Goal: Task Accomplishment & Management: Use online tool/utility

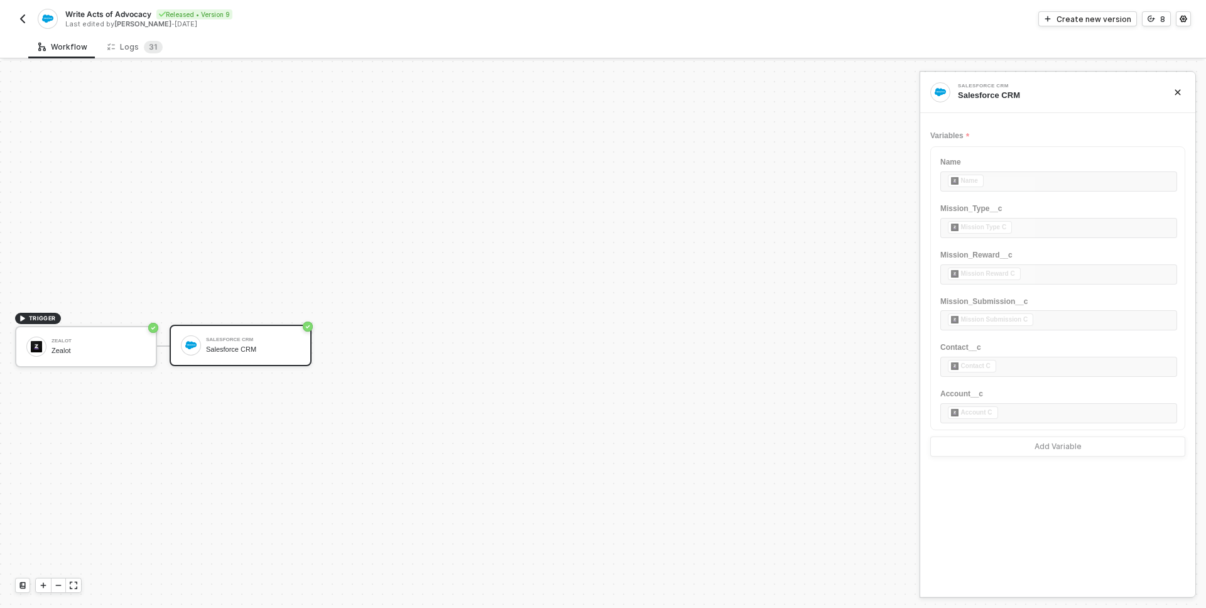
scroll to position [23, 0]
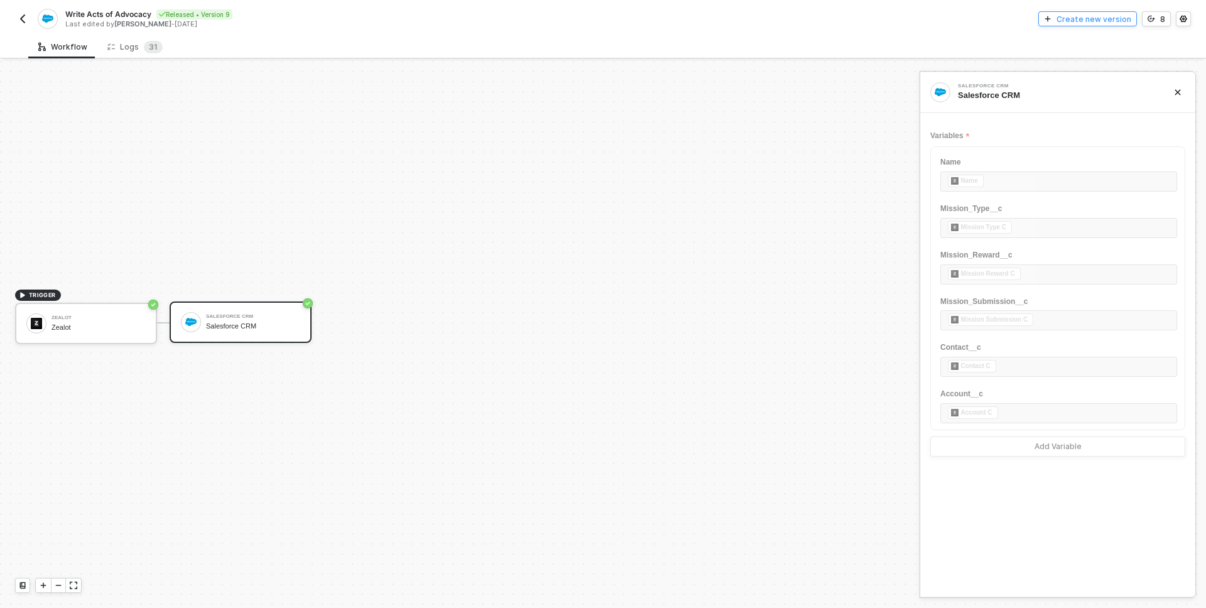
click at [1108, 20] on div "Create new version" at bounding box center [1093, 19] width 75 height 11
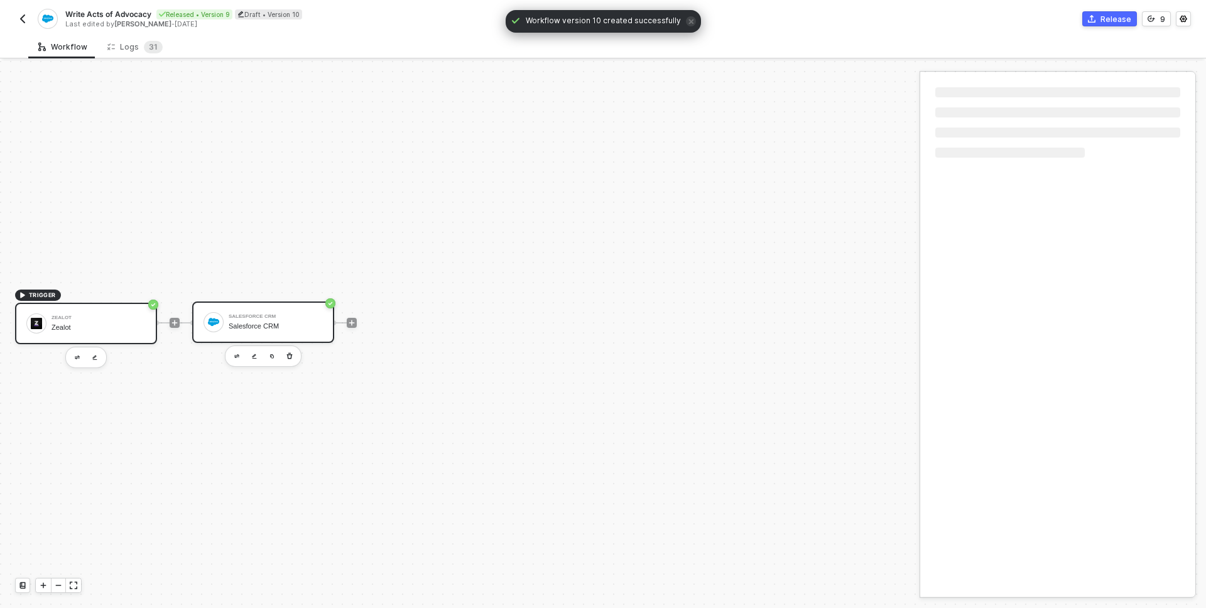
click at [127, 314] on div "Zealot Zealot" at bounding box center [99, 324] width 94 height 24
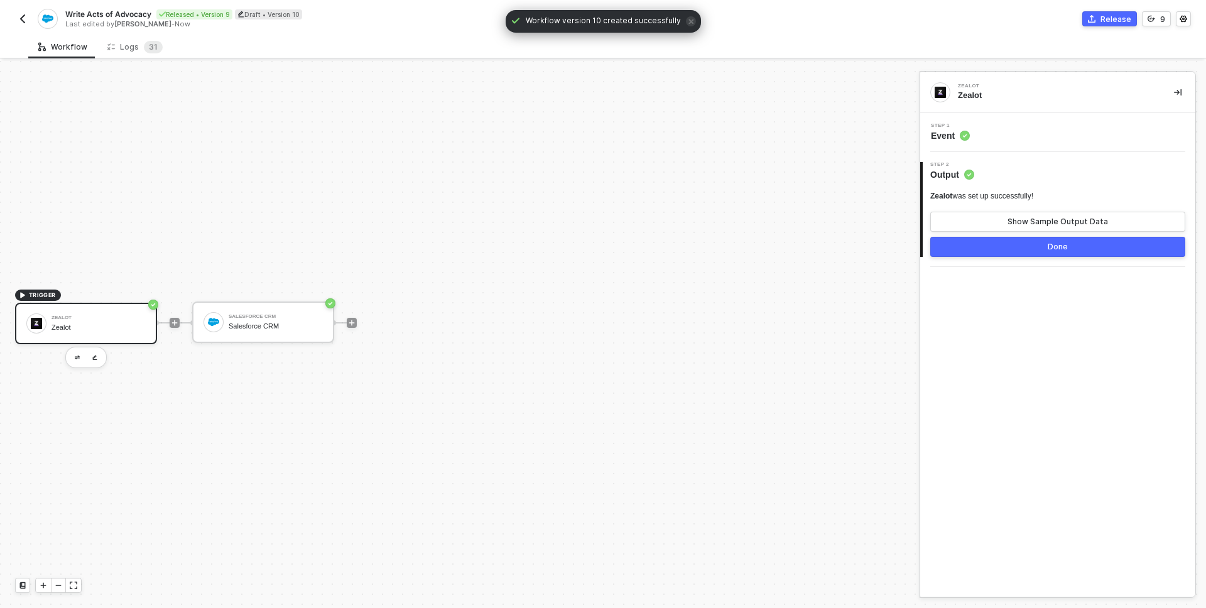
click at [953, 124] on span "Step 1" at bounding box center [950, 125] width 39 height 5
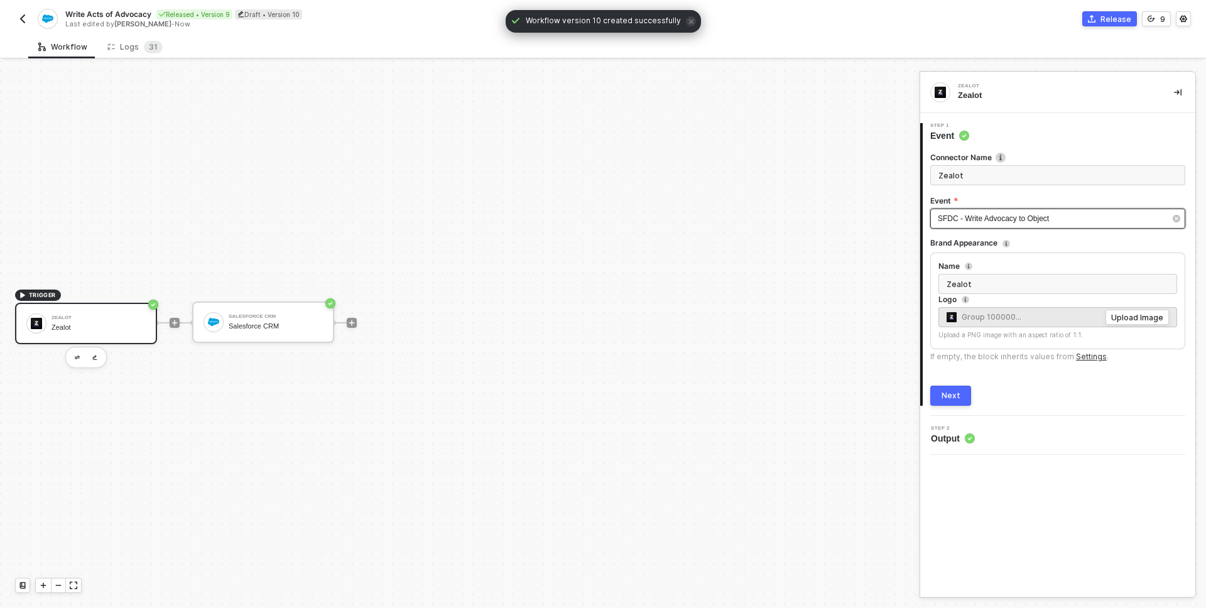
click at [1018, 222] on span "SFDC - Write Advocacy to Object" at bounding box center [993, 218] width 111 height 9
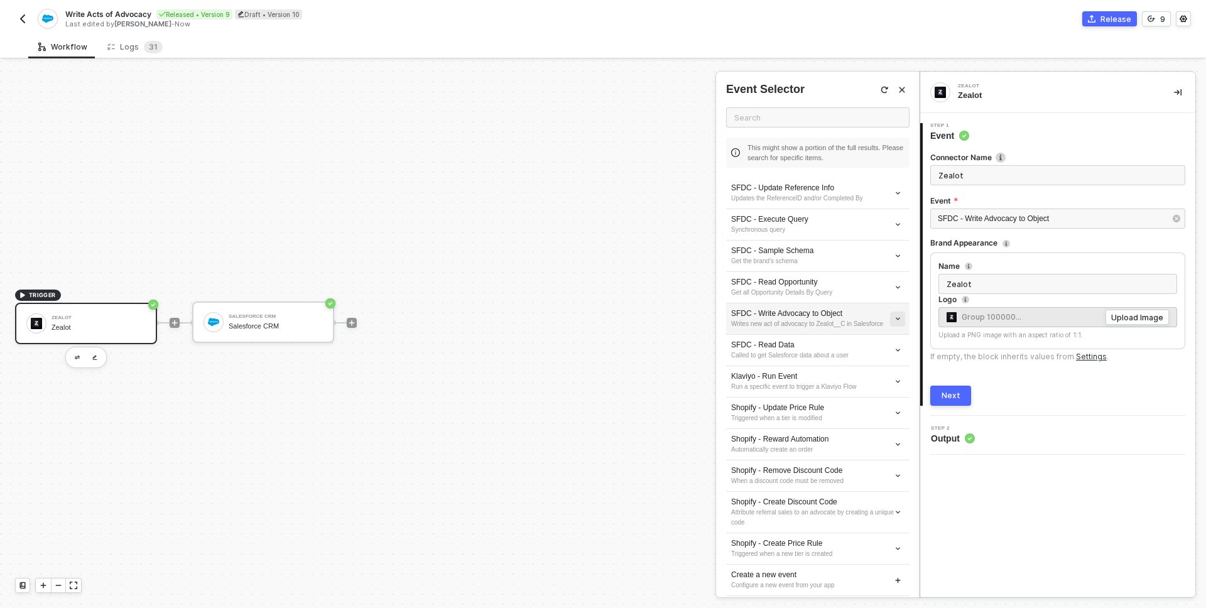
click at [904, 201] on button "button" at bounding box center [897, 193] width 15 height 15
click at [876, 338] on span "Edit" at bounding box center [852, 342] width 83 height 11
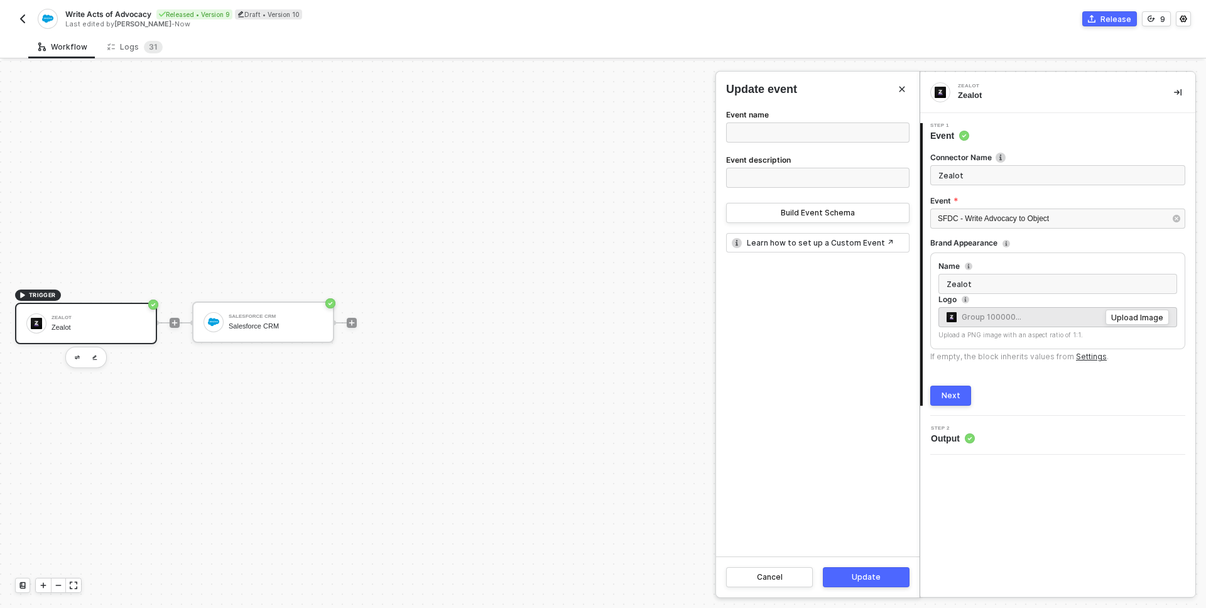
type input "SFDC - Write Advocacy to Object"
type input "Writes new act of advocacy to Zealot__C in Salesforce"
click at [801, 209] on div "Build Event Schema" at bounding box center [818, 213] width 74 height 10
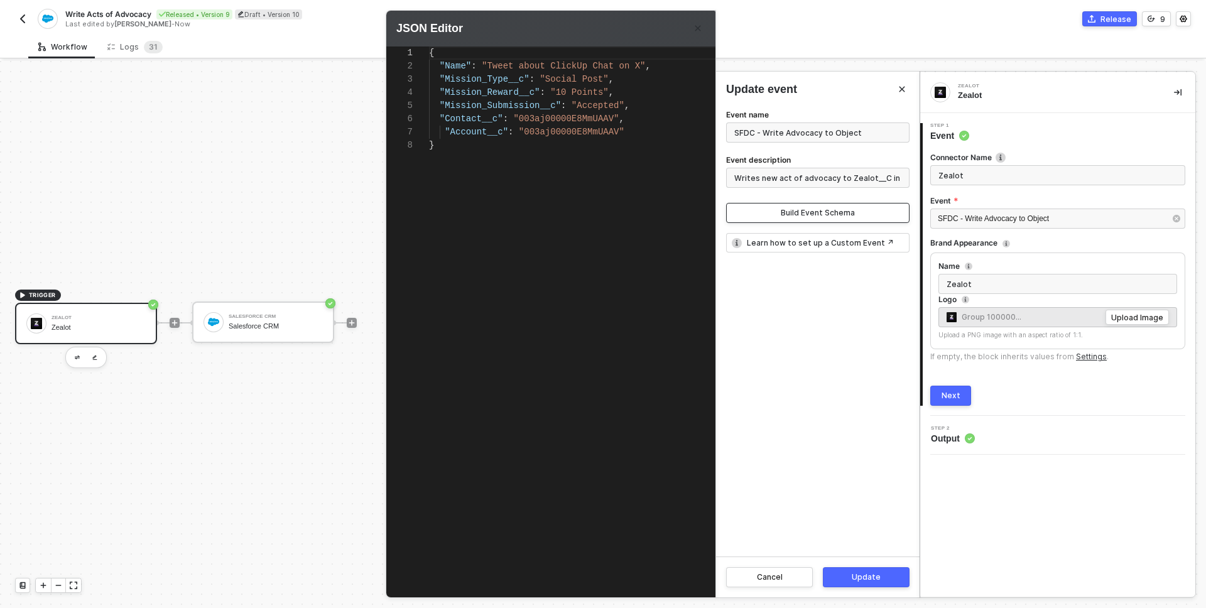
scroll to position [92, 0]
type textarea "{ "Name": "Tweet about ClickUp Chat on X", "Mission_Type__c": "Social Post", "M…"
click at [536, 183] on div "{ "Name" : "Tweet about ClickUp Chat on X" , "Mission_Type__c" : "Social Post" …" at bounding box center [596, 310] width 334 height 528
